Goal: Information Seeking & Learning: Learn about a topic

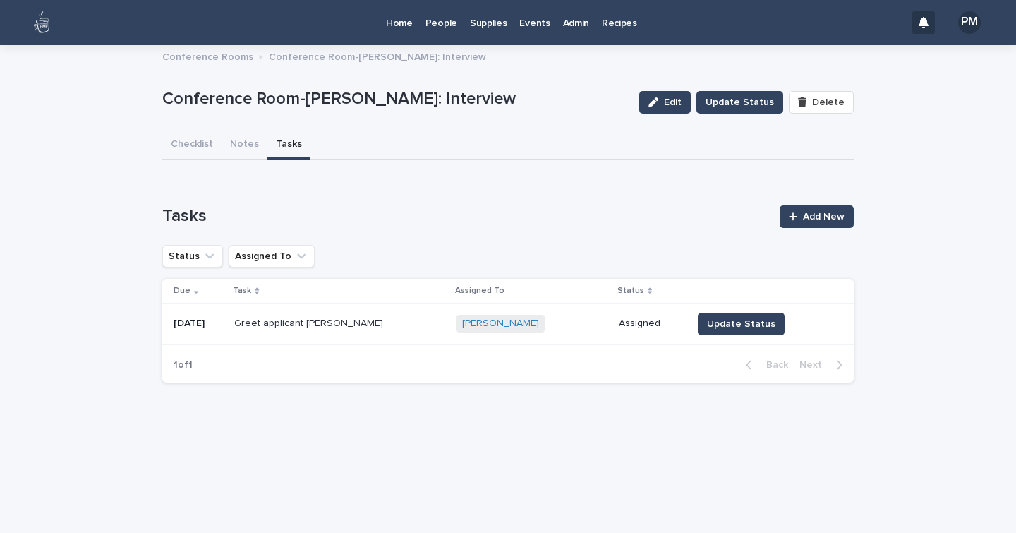
click at [440, 22] on p "People" at bounding box center [441, 15] width 32 height 30
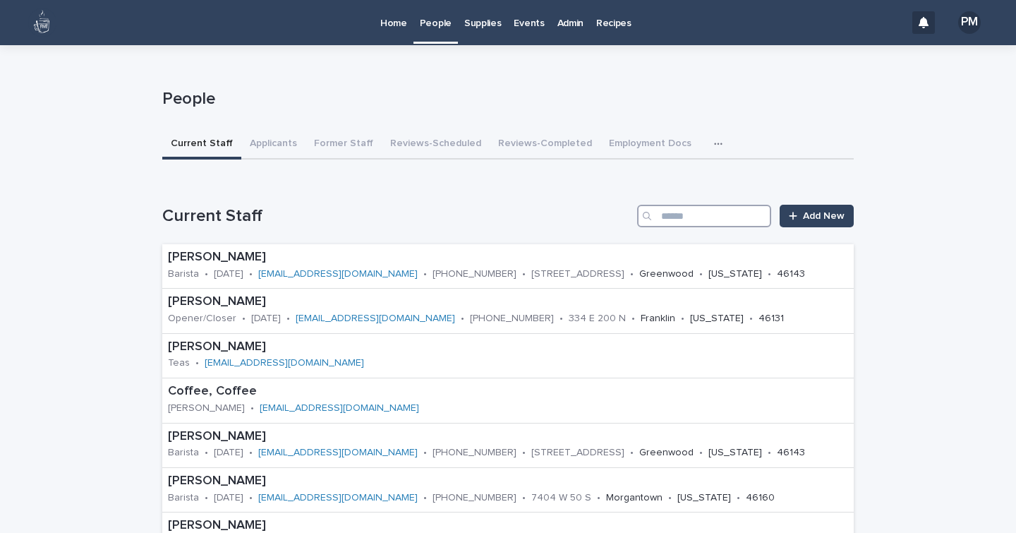
drag, startPoint x: 706, startPoint y: 219, endPoint x: 713, endPoint y: 213, distance: 10.0
click at [713, 213] on input "Search" at bounding box center [704, 216] width 134 height 23
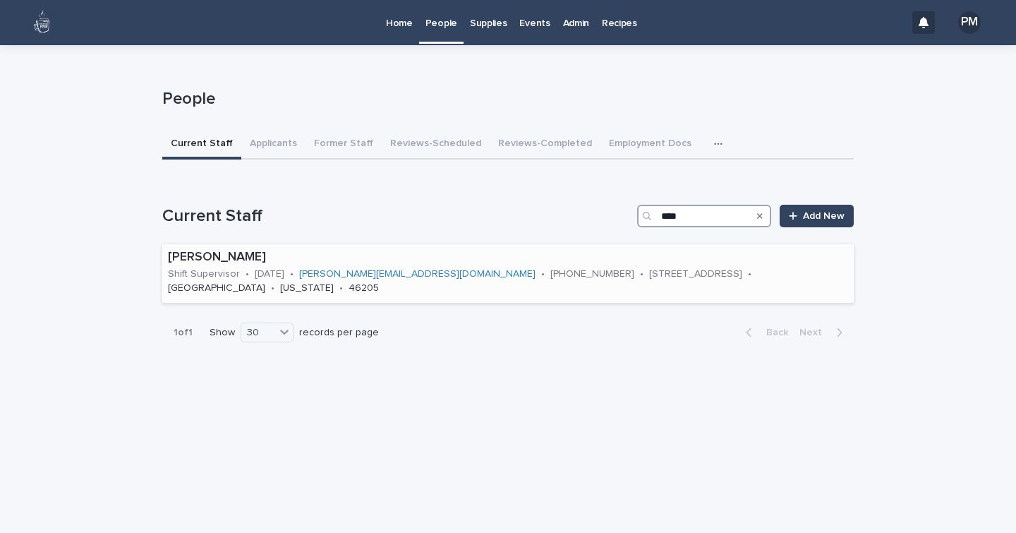
type input "****"
click at [206, 257] on p "[PERSON_NAME]" at bounding box center [508, 258] width 680 height 16
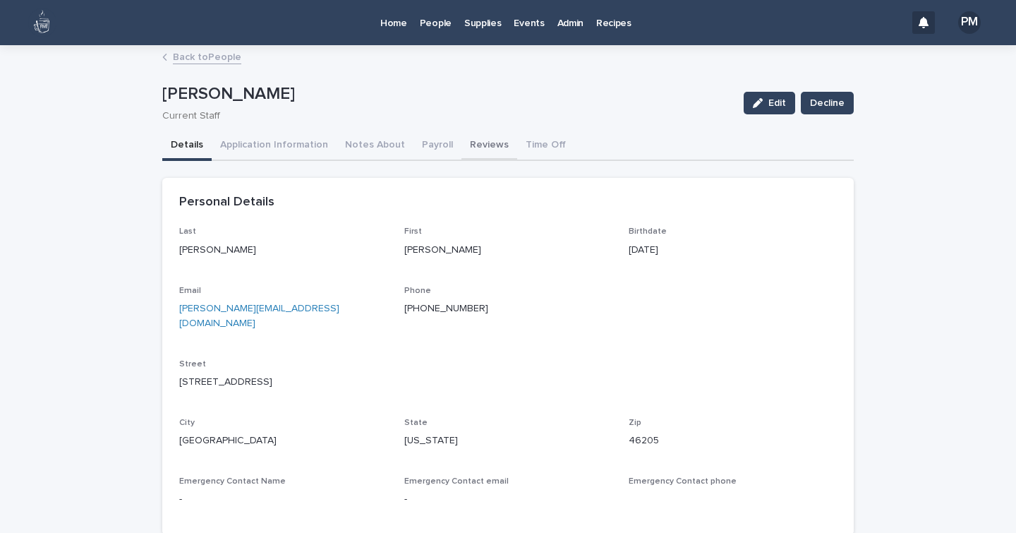
click at [465, 144] on button "Reviews" at bounding box center [489, 146] width 56 height 30
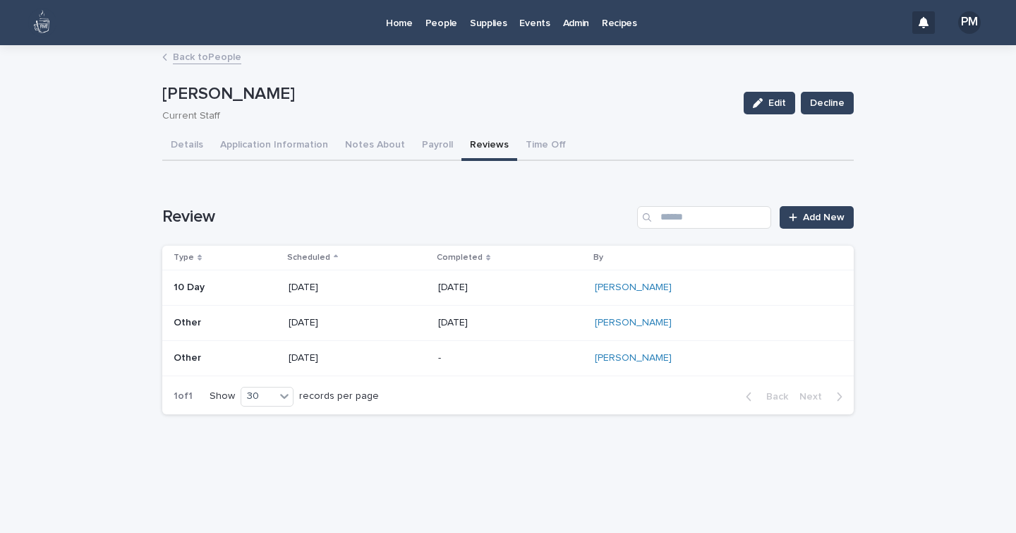
click at [203, 359] on p "Other" at bounding box center [226, 358] width 104 height 12
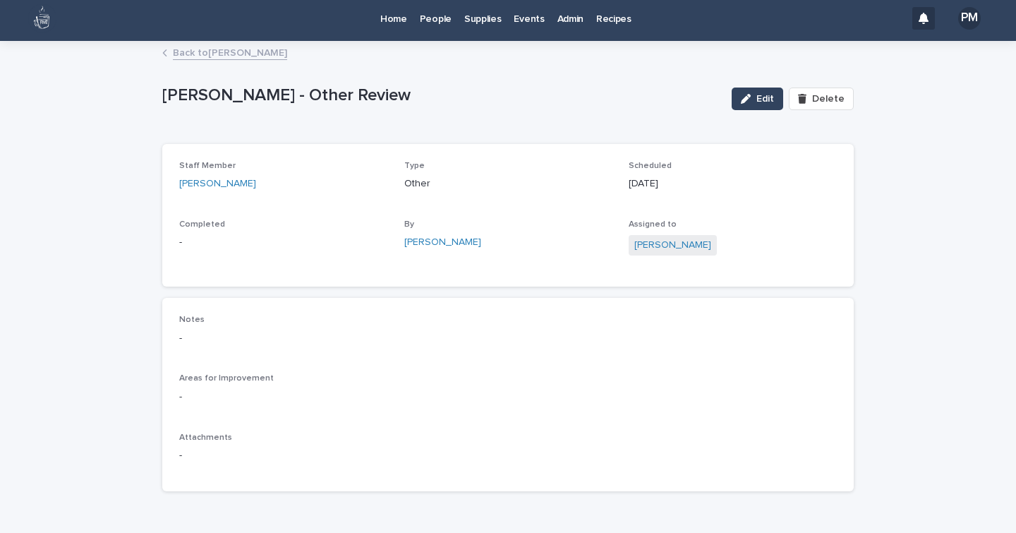
scroll to position [5, 0]
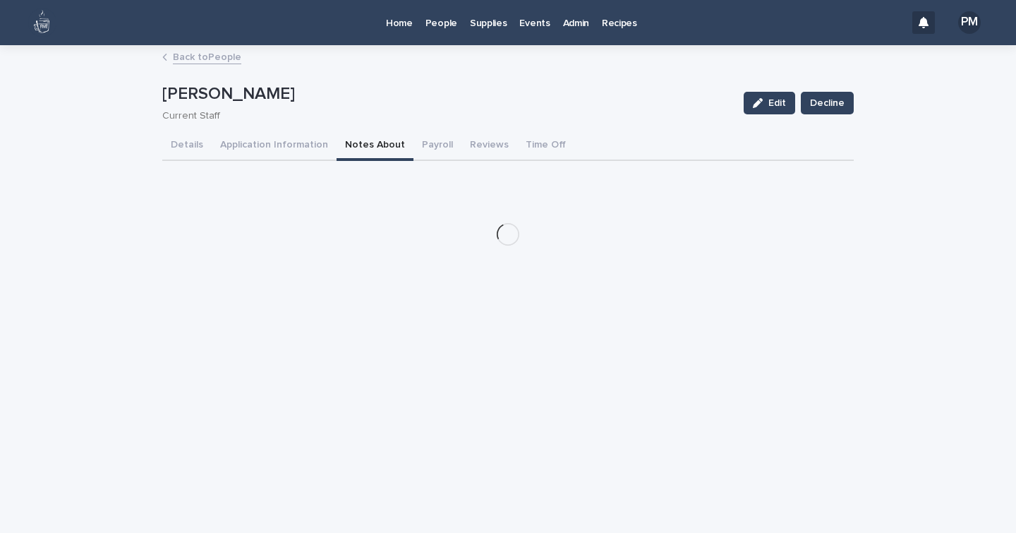
click at [368, 140] on button "Notes About" at bounding box center [375, 146] width 77 height 30
